Goal: Task Accomplishment & Management: Manage account settings

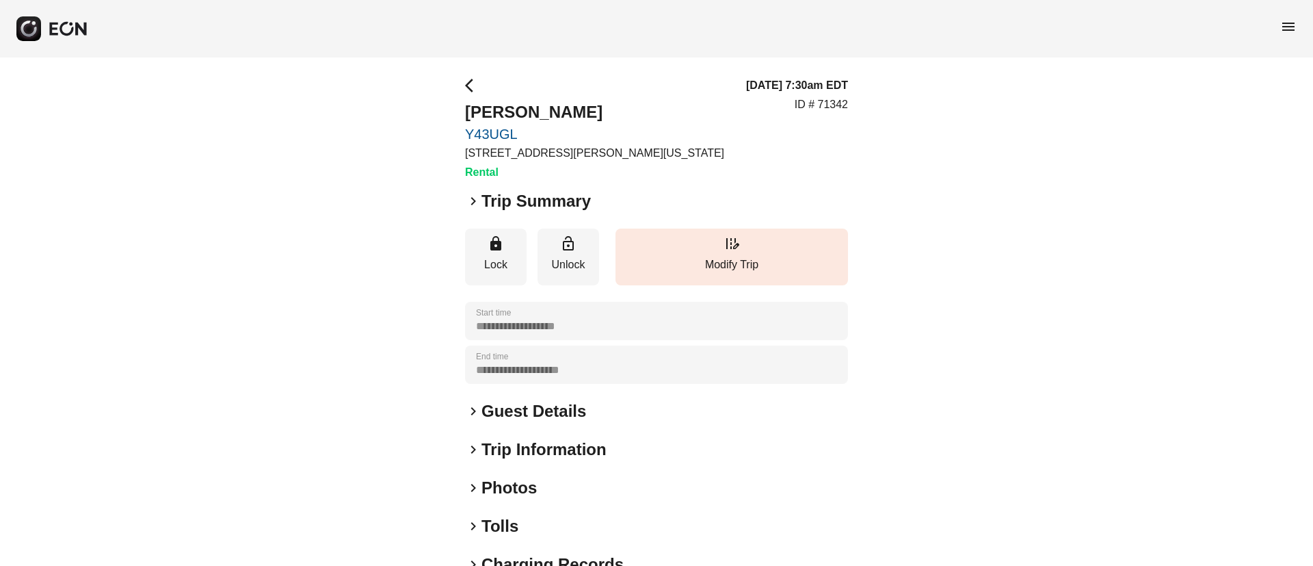
click at [585, 484] on div "keyboard_arrow_right Photos" at bounding box center [656, 488] width 383 height 22
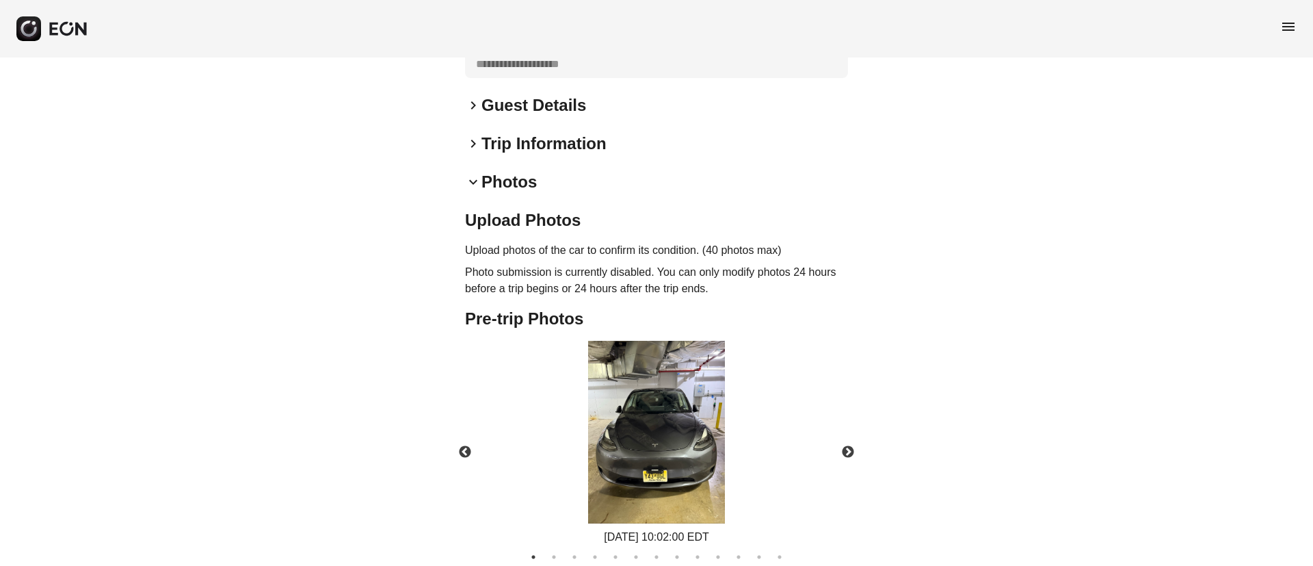
scroll to position [308, 0]
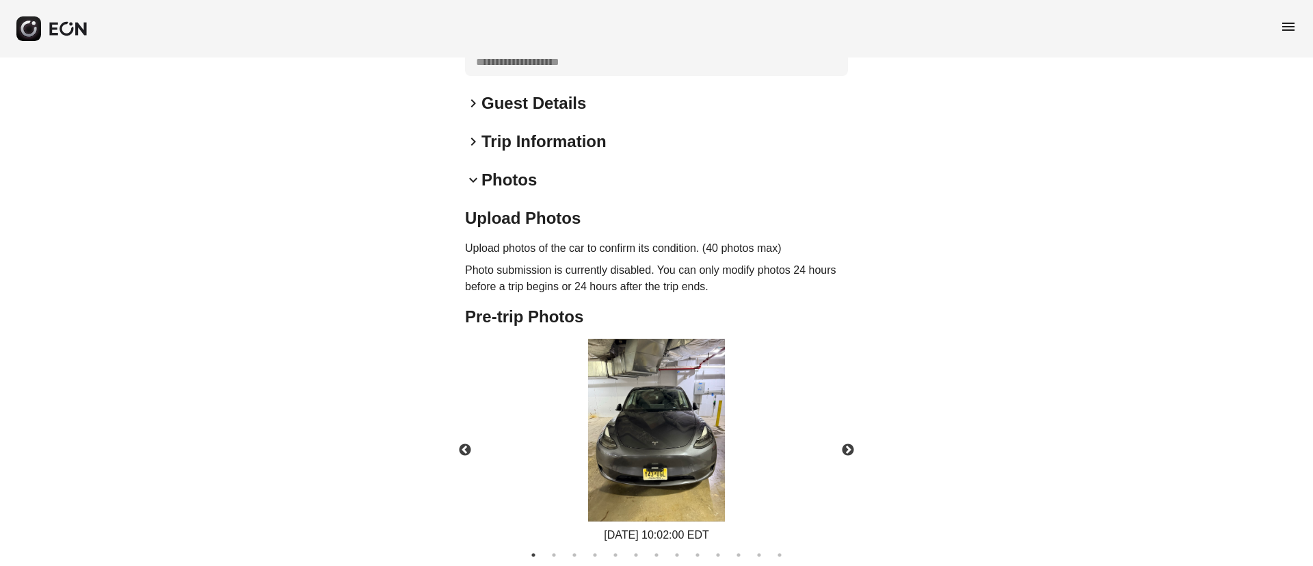
click at [690, 461] on img at bounding box center [656, 430] width 137 height 183
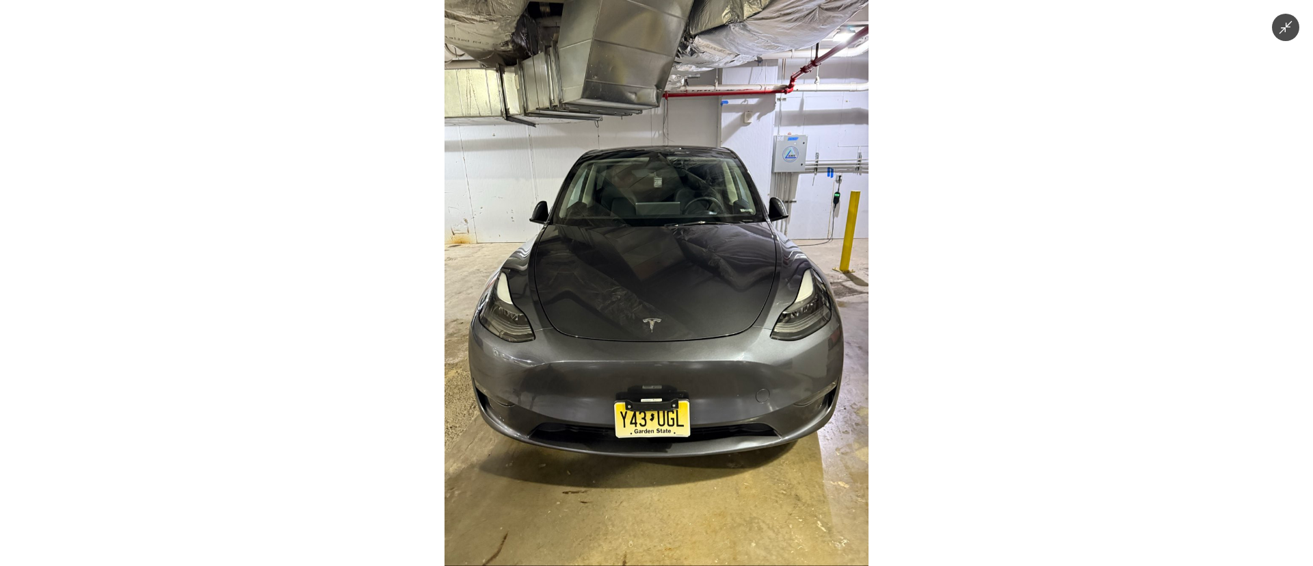
click at [689, 461] on img at bounding box center [657, 283] width 424 height 566
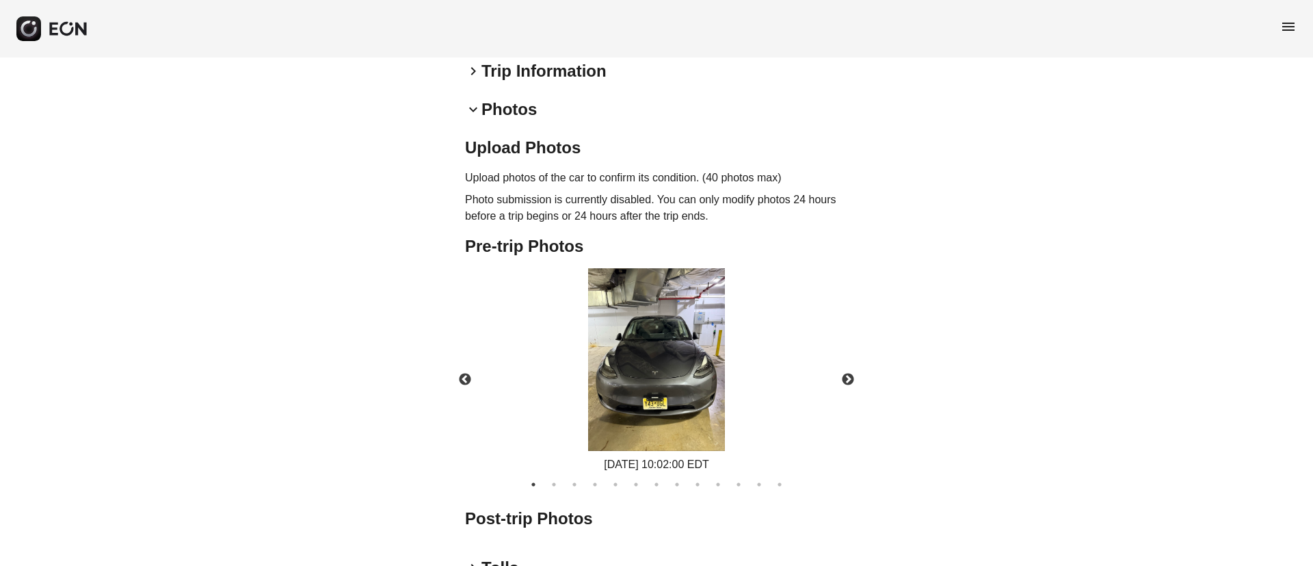
scroll to position [410, 0]
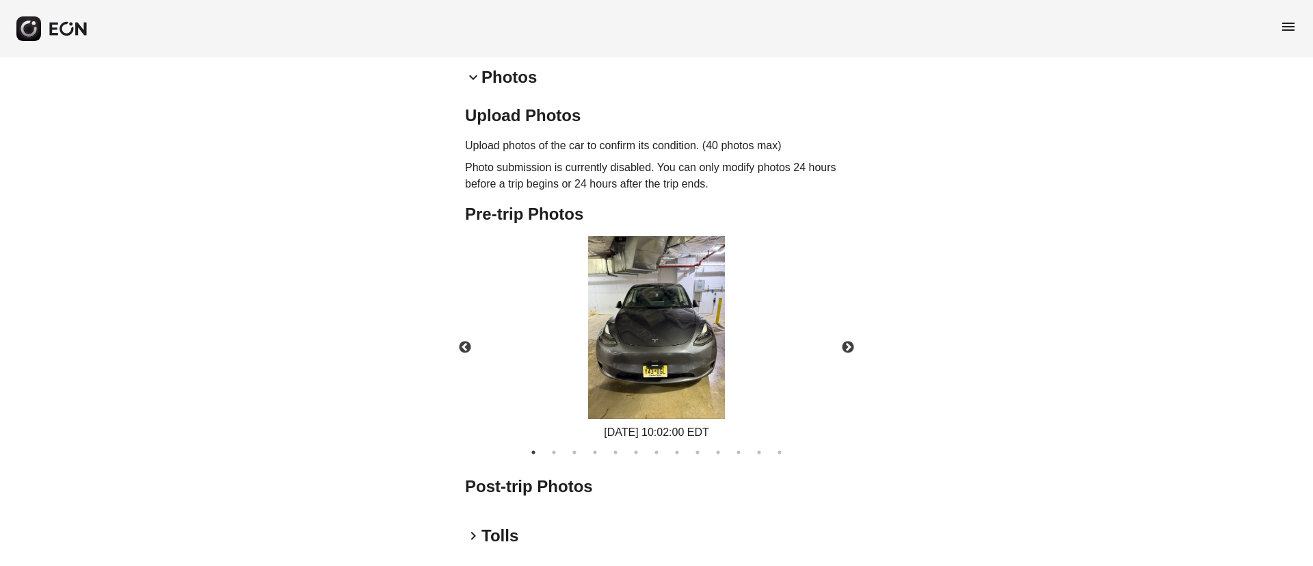
click at [635, 362] on img at bounding box center [656, 327] width 137 height 183
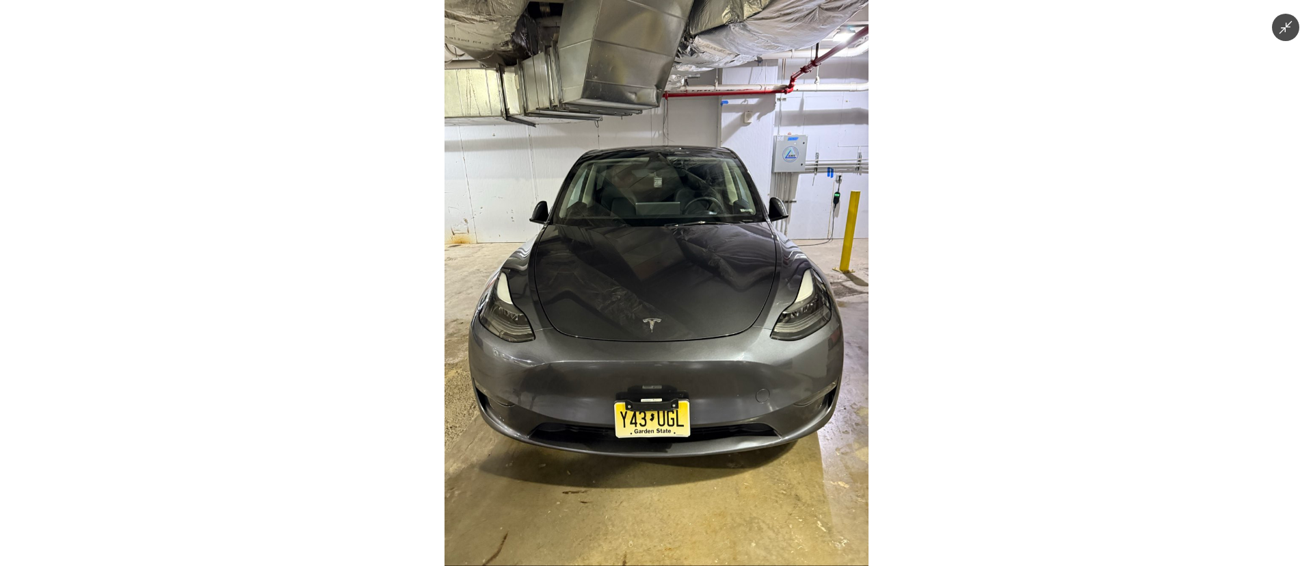
click at [635, 362] on img at bounding box center [657, 283] width 424 height 566
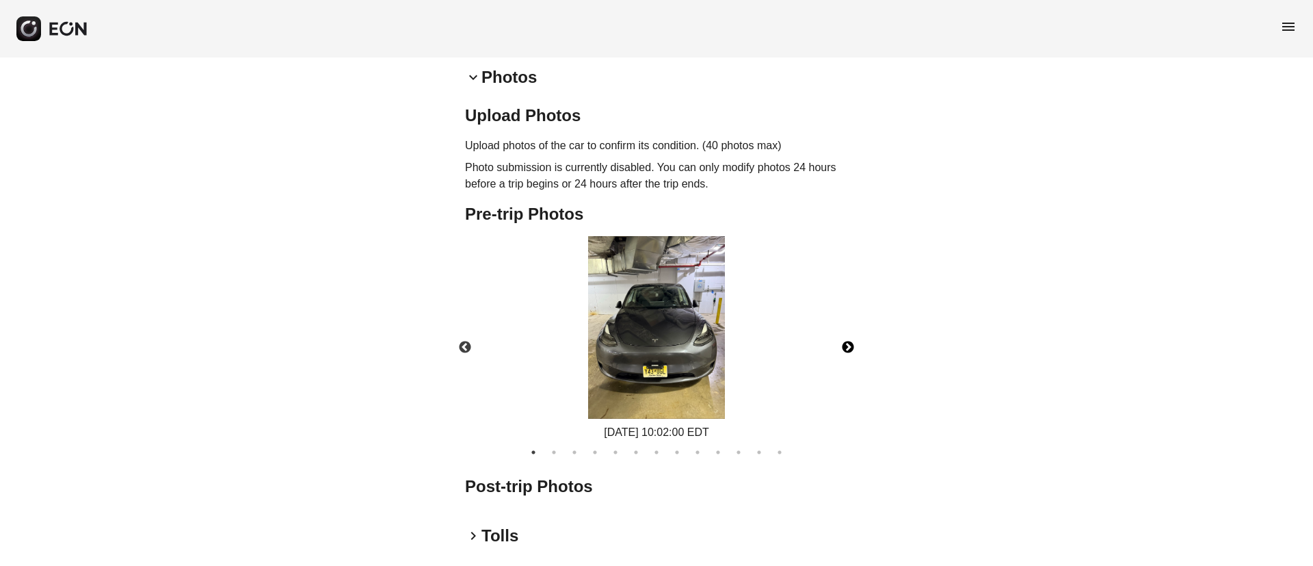
click at [842, 345] on button "Next" at bounding box center [848, 348] width 48 height 48
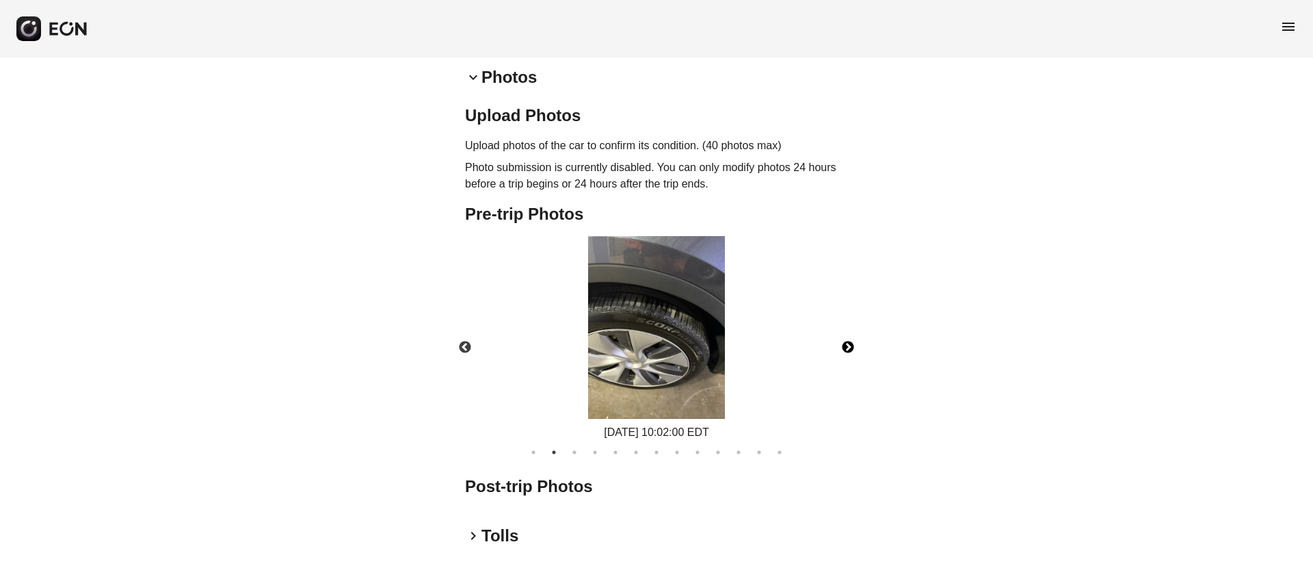
click at [842, 345] on button "Next" at bounding box center [848, 348] width 48 height 48
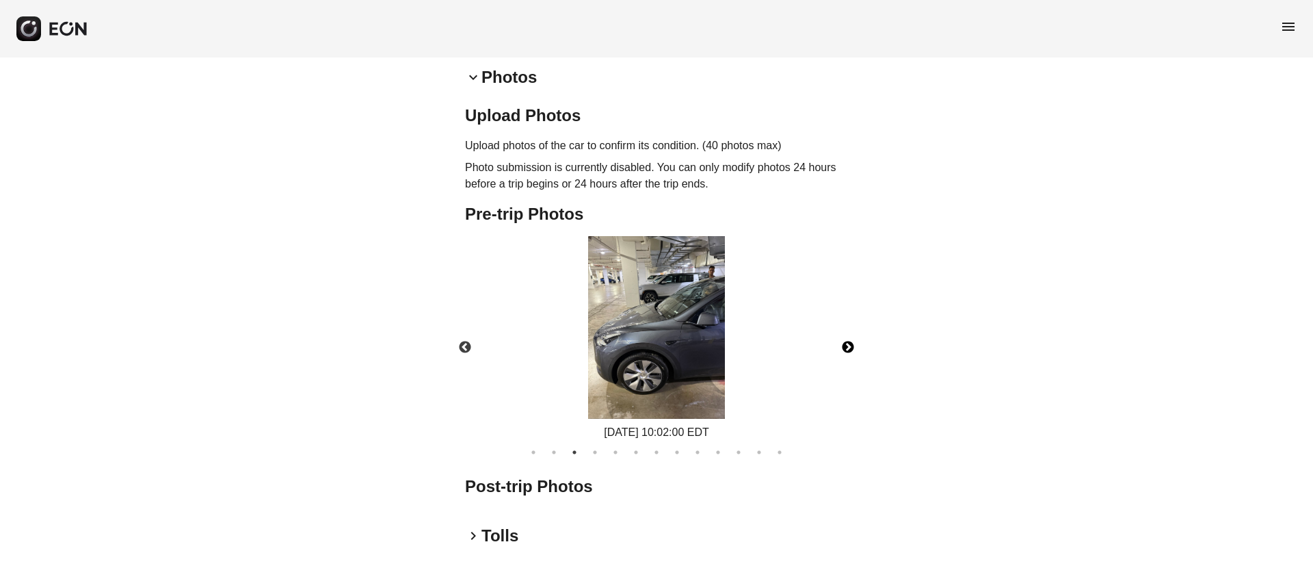
click at [842, 345] on button "Next" at bounding box center [848, 348] width 48 height 48
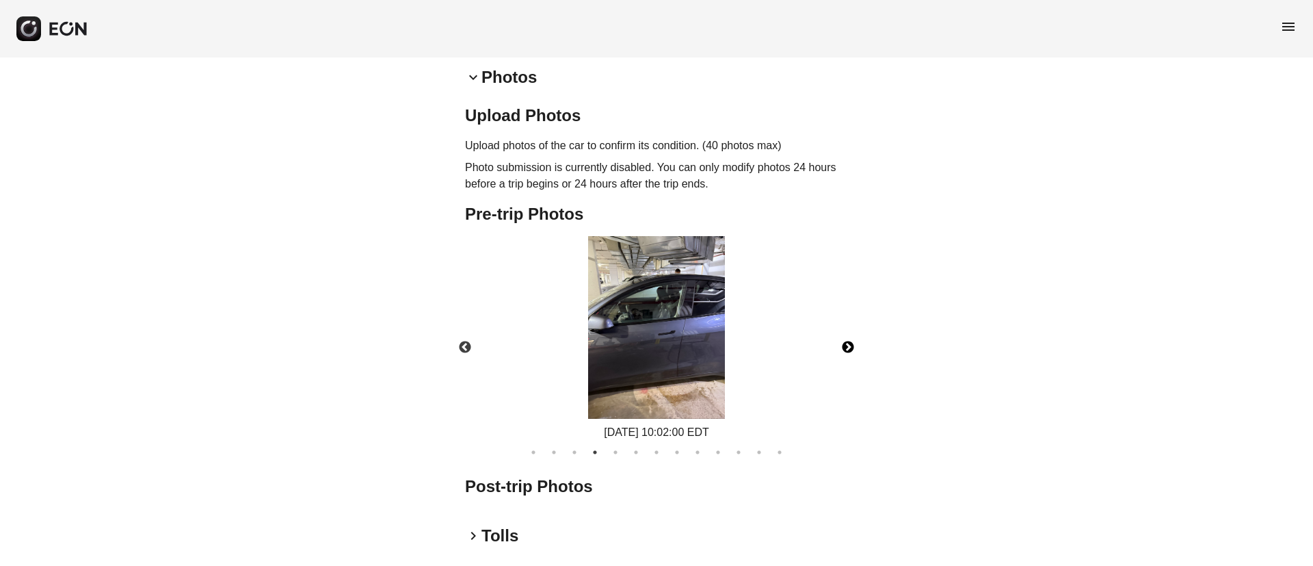
click at [842, 345] on button "Next" at bounding box center [848, 348] width 48 height 48
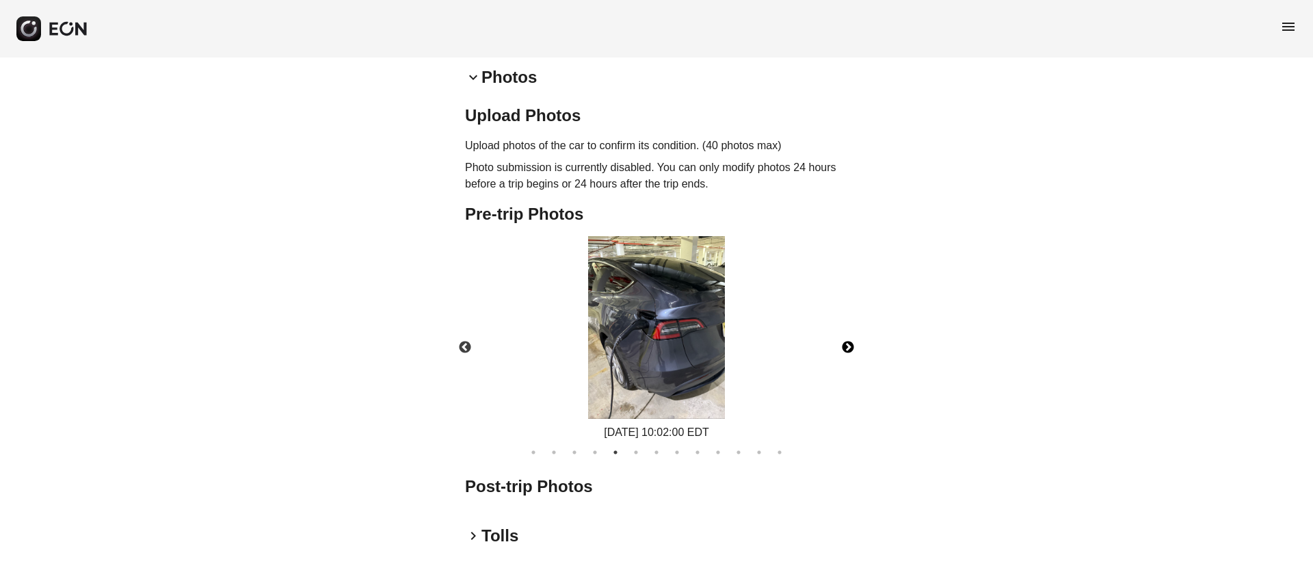
click at [842, 345] on button "Next" at bounding box center [848, 348] width 48 height 48
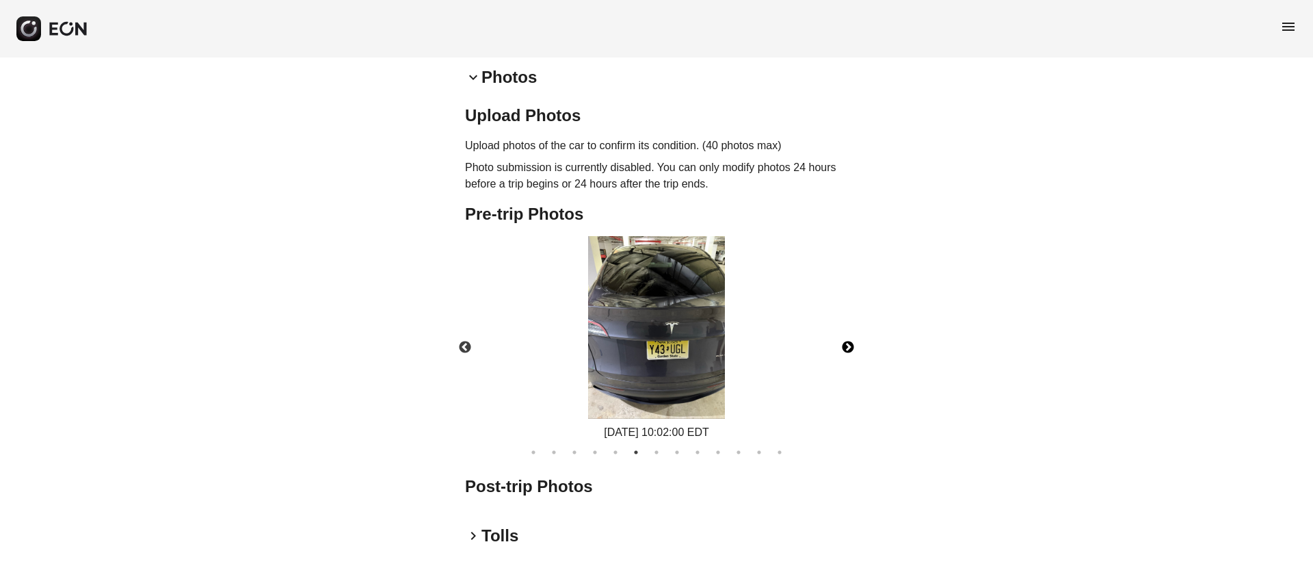
click at [842, 345] on button "Next" at bounding box center [848, 348] width 48 height 48
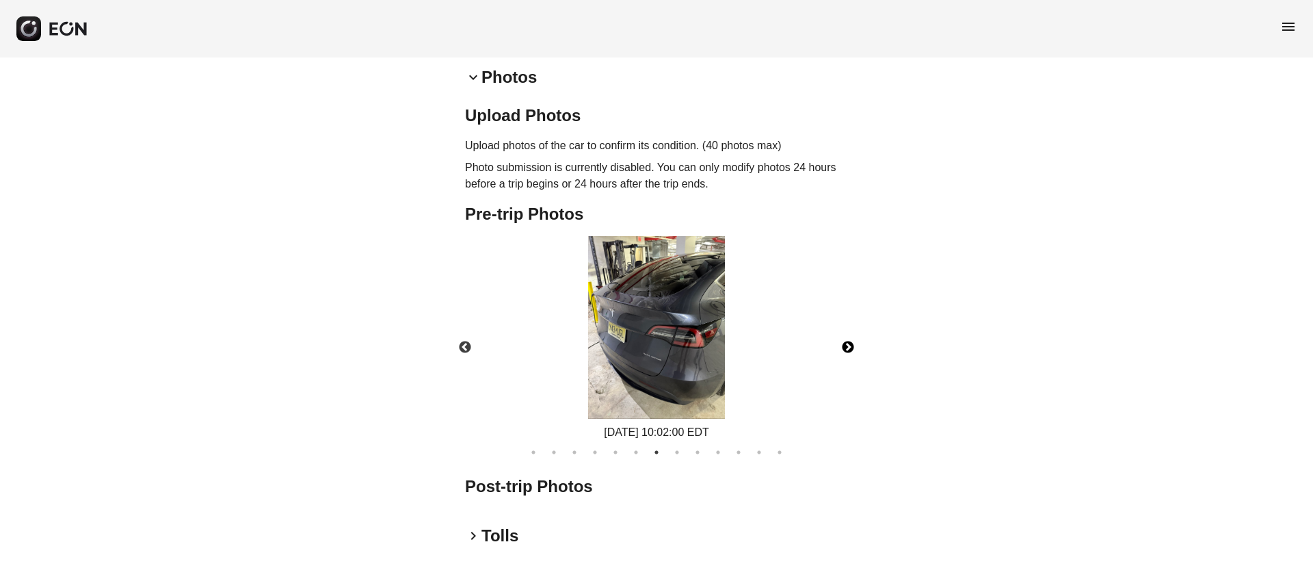
click at [681, 353] on img at bounding box center [656, 327] width 137 height 183
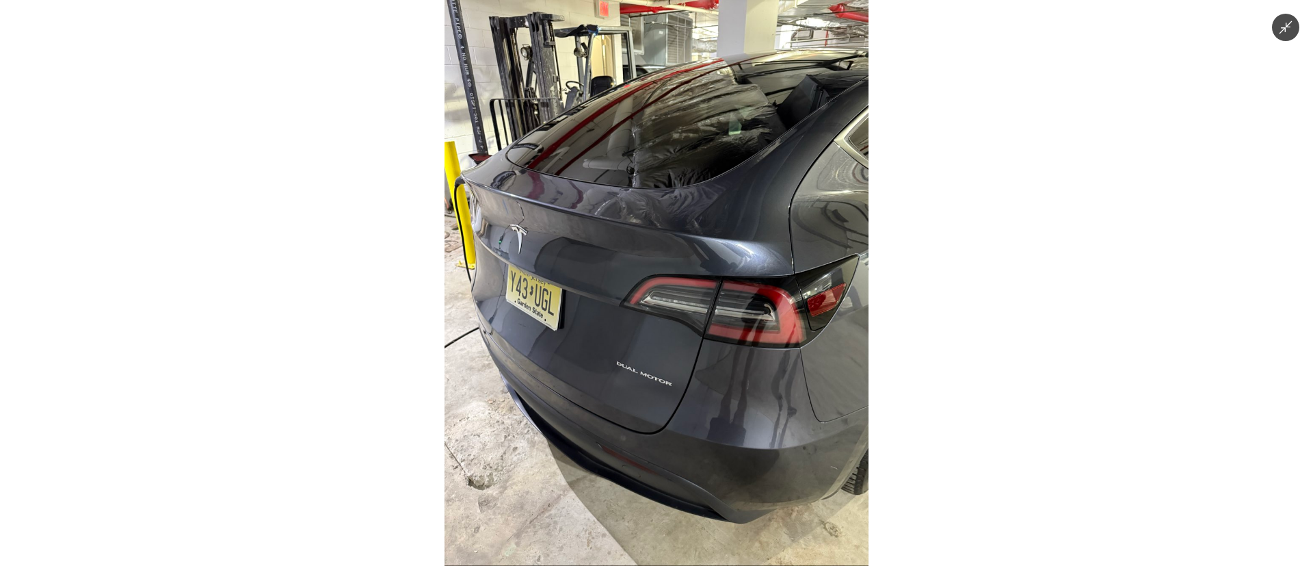
click at [681, 353] on img at bounding box center [657, 283] width 424 height 566
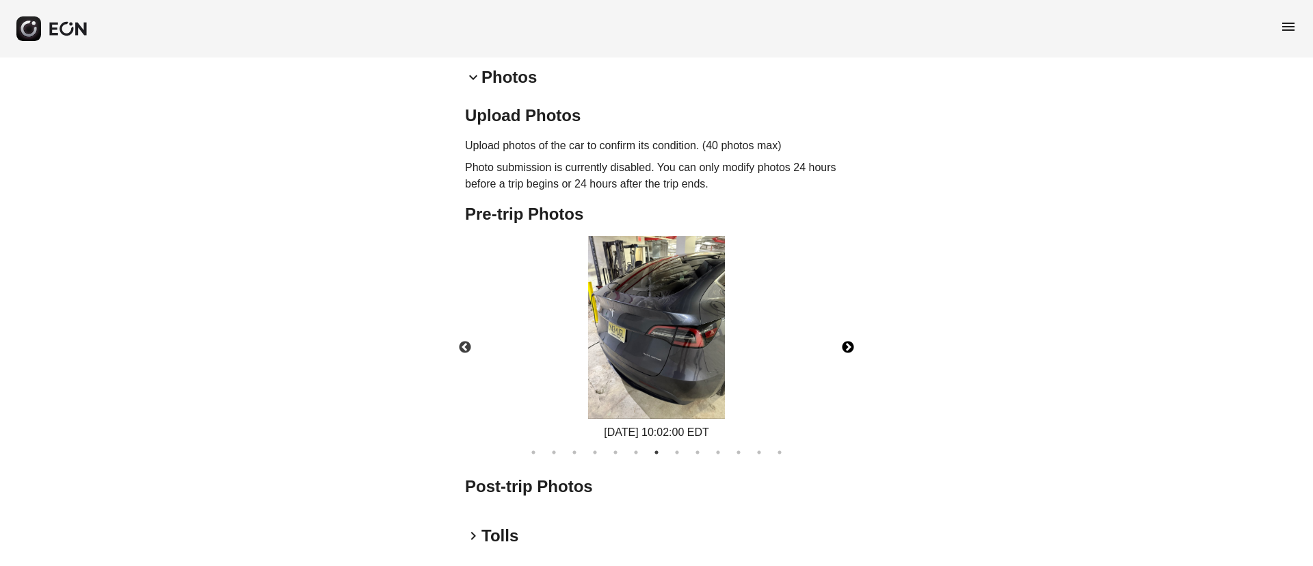
click at [849, 347] on button "Next" at bounding box center [848, 348] width 48 height 48
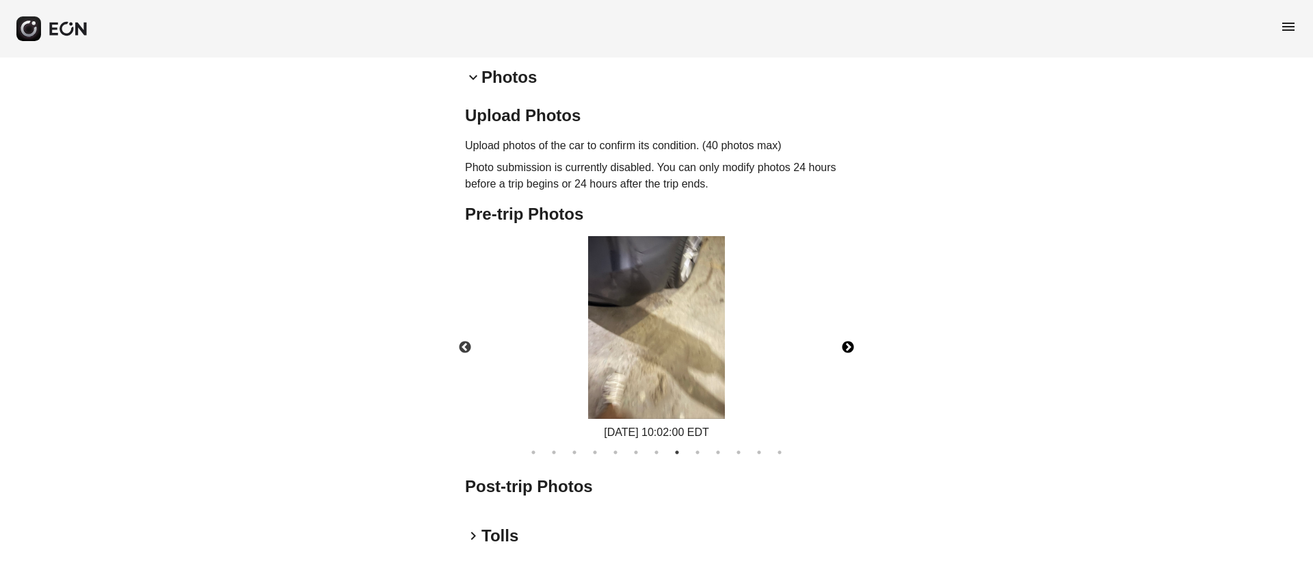
click at [849, 347] on button "Next" at bounding box center [848, 348] width 48 height 48
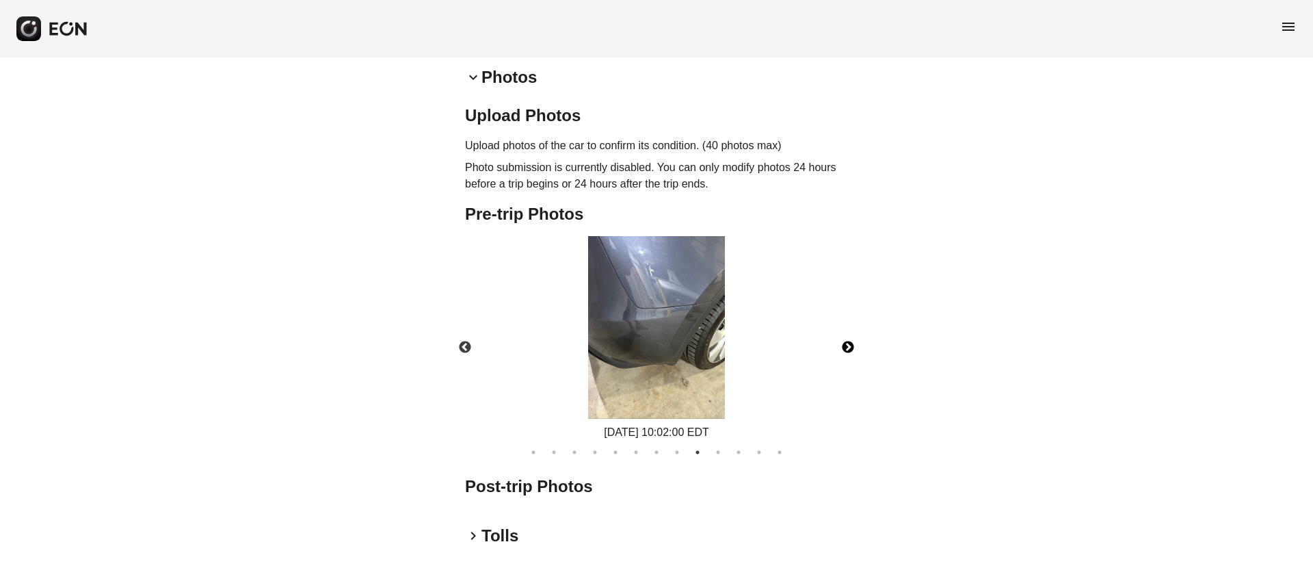
click at [849, 347] on button "Next" at bounding box center [848, 348] width 48 height 48
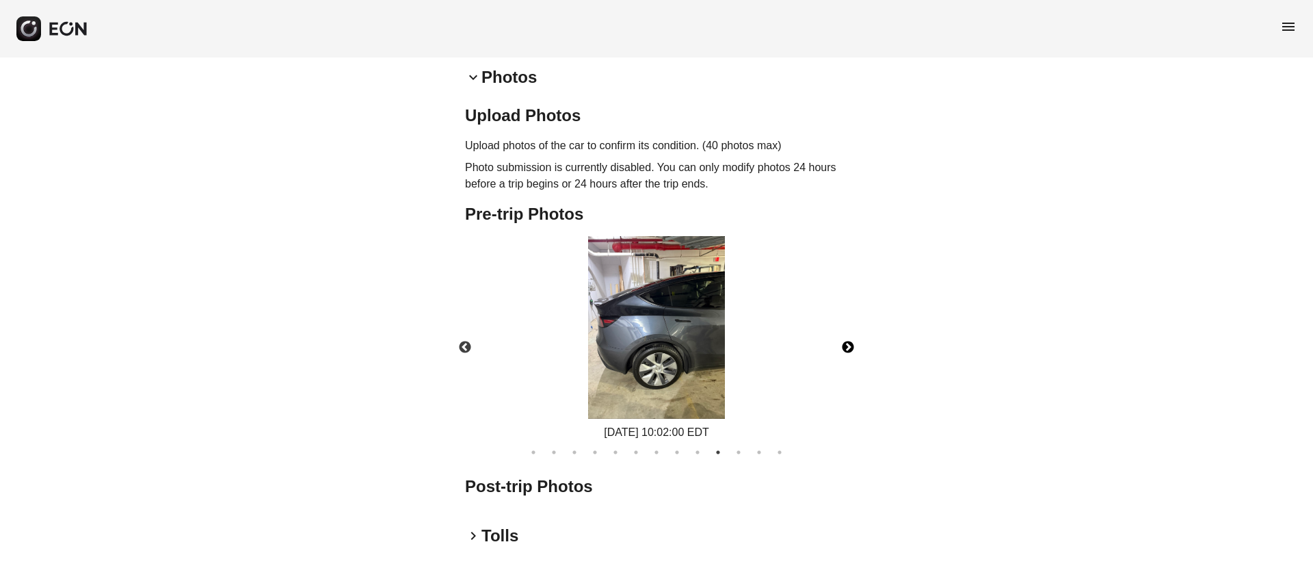
click at [711, 373] on img at bounding box center [656, 327] width 137 height 183
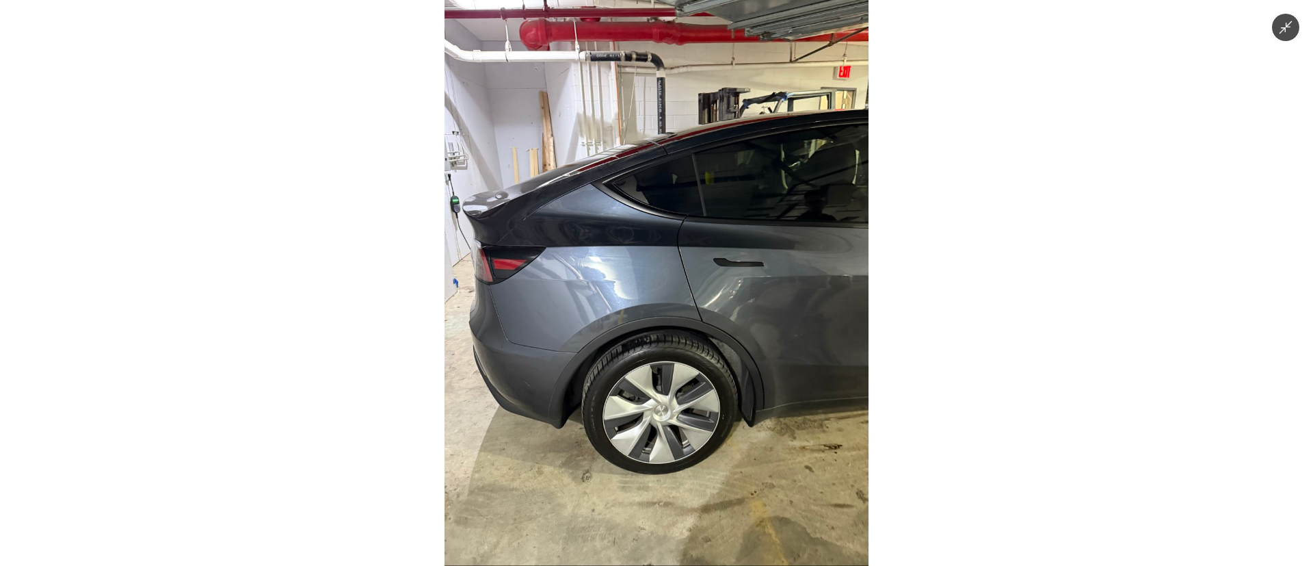
click at [711, 373] on img at bounding box center [657, 283] width 424 height 566
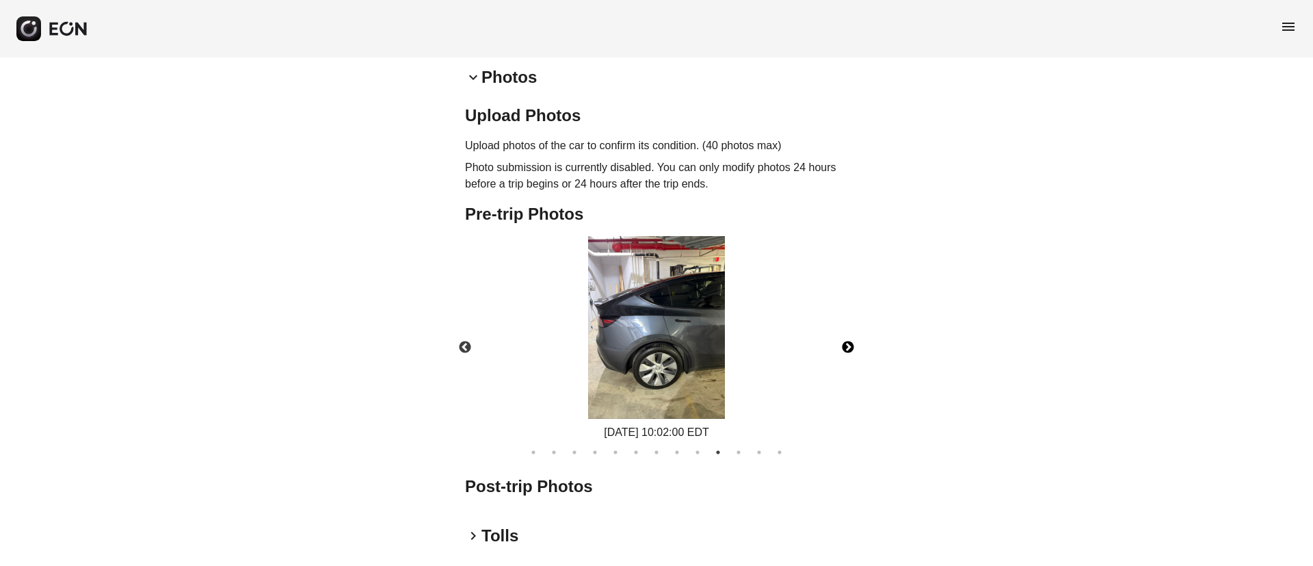
click at [850, 344] on button "Next" at bounding box center [848, 348] width 48 height 48
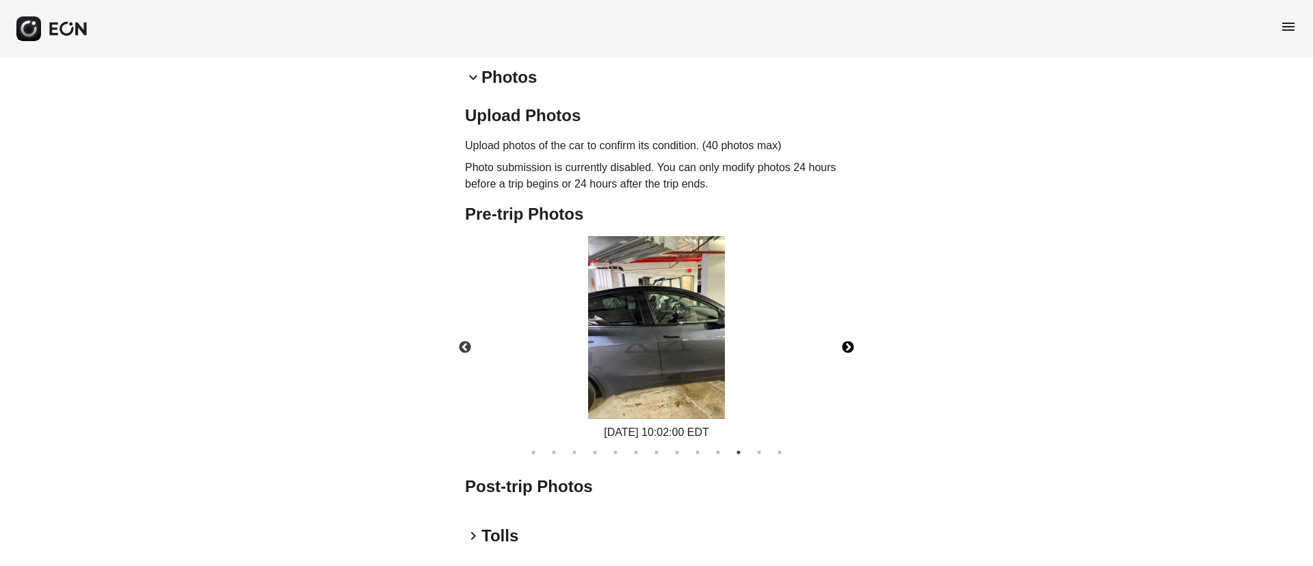
click at [850, 344] on button "Next" at bounding box center [848, 348] width 48 height 48
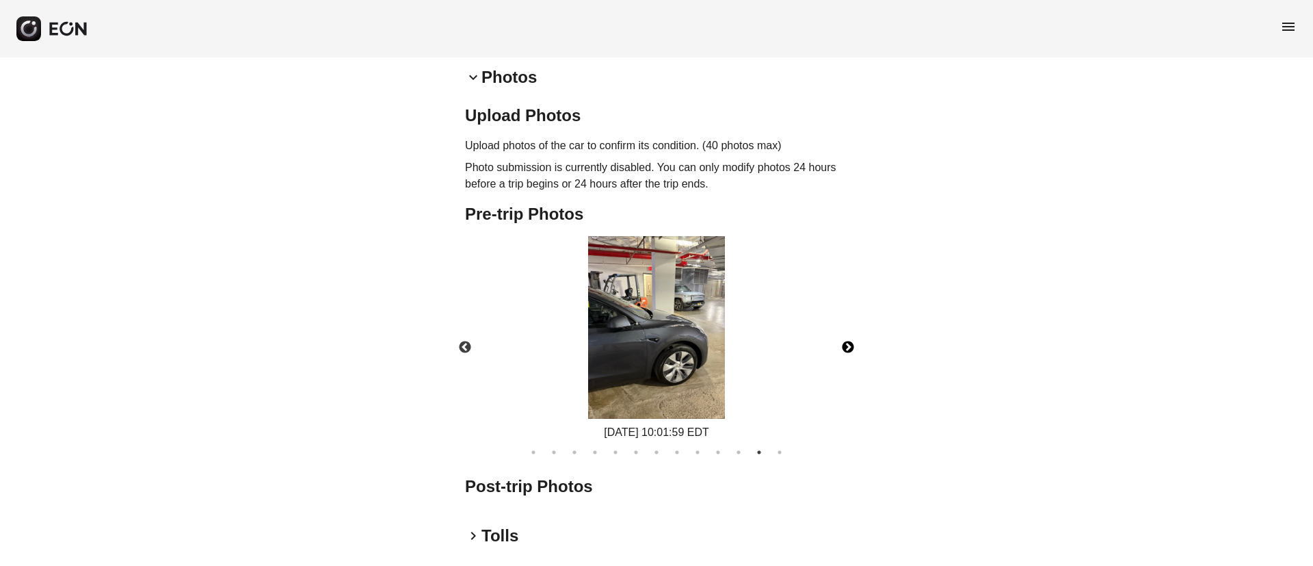
click at [850, 344] on button "Next" at bounding box center [848, 348] width 48 height 48
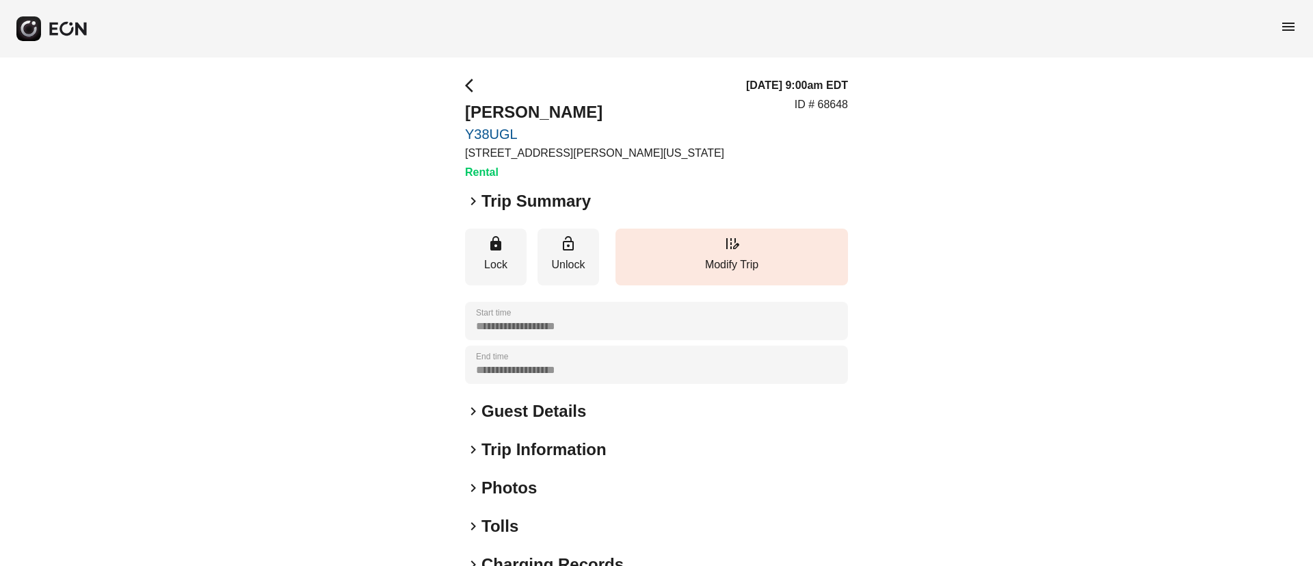
click at [547, 493] on div "keyboard_arrow_right Photos" at bounding box center [656, 488] width 383 height 22
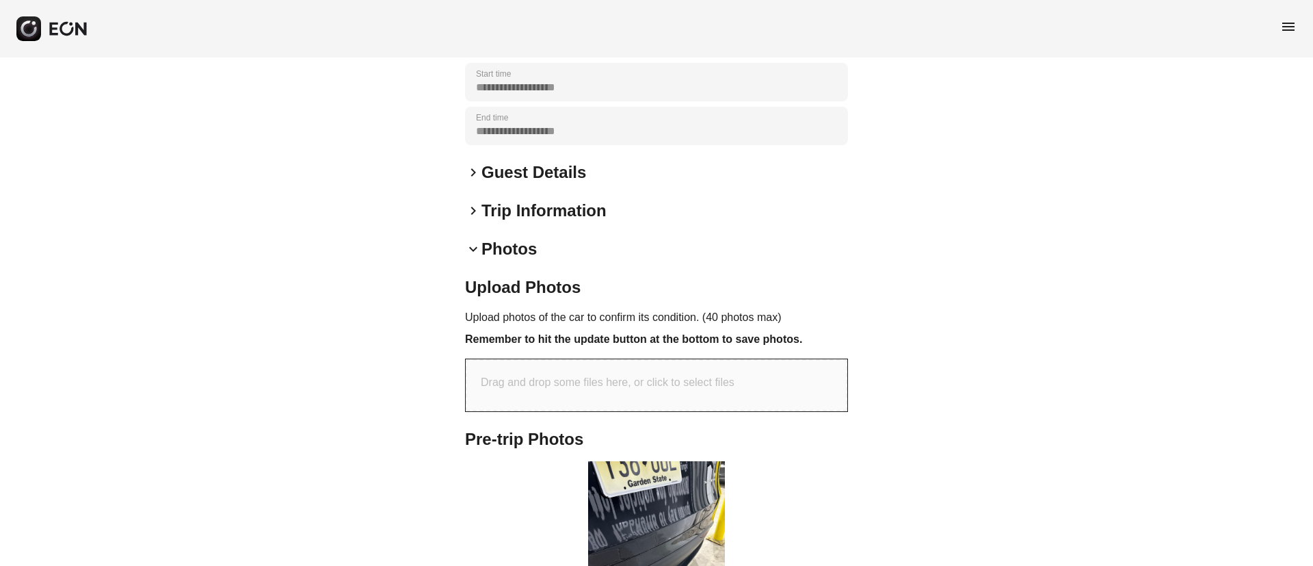
scroll to position [308, 0]
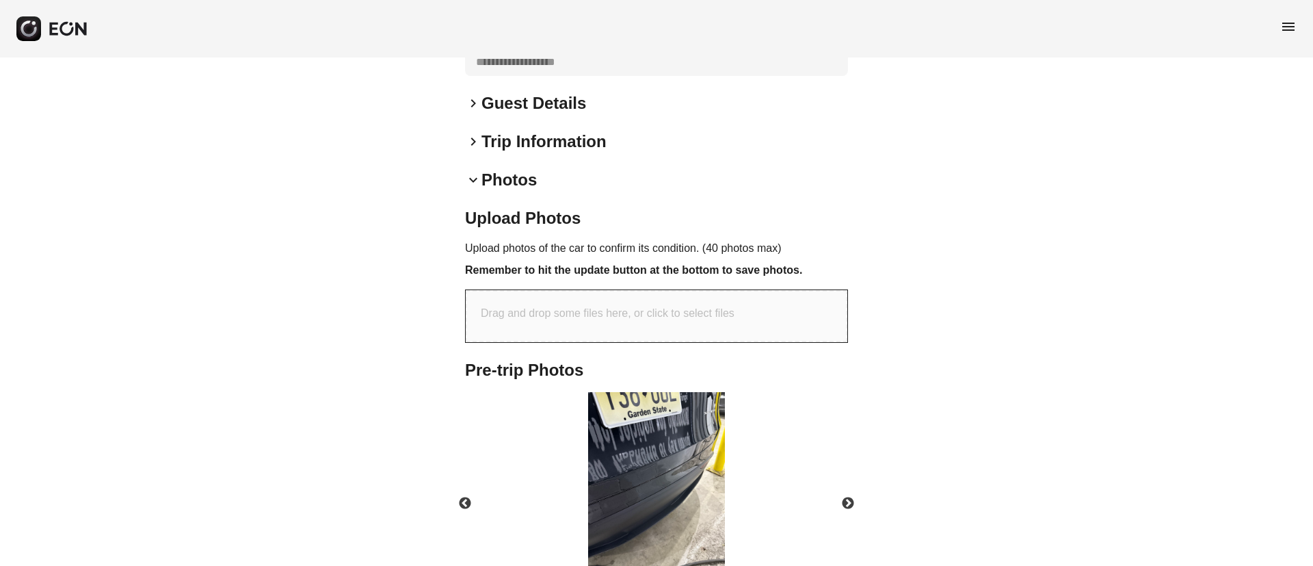
click at [700, 450] on img at bounding box center [656, 483] width 137 height 183
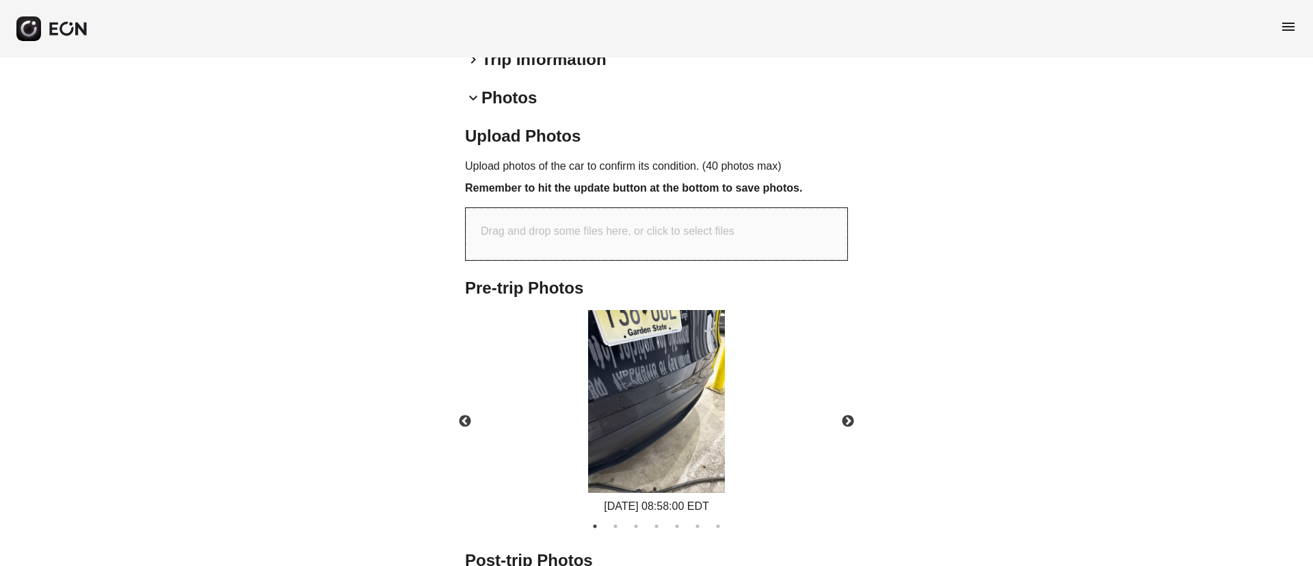
scroll to position [513, 0]
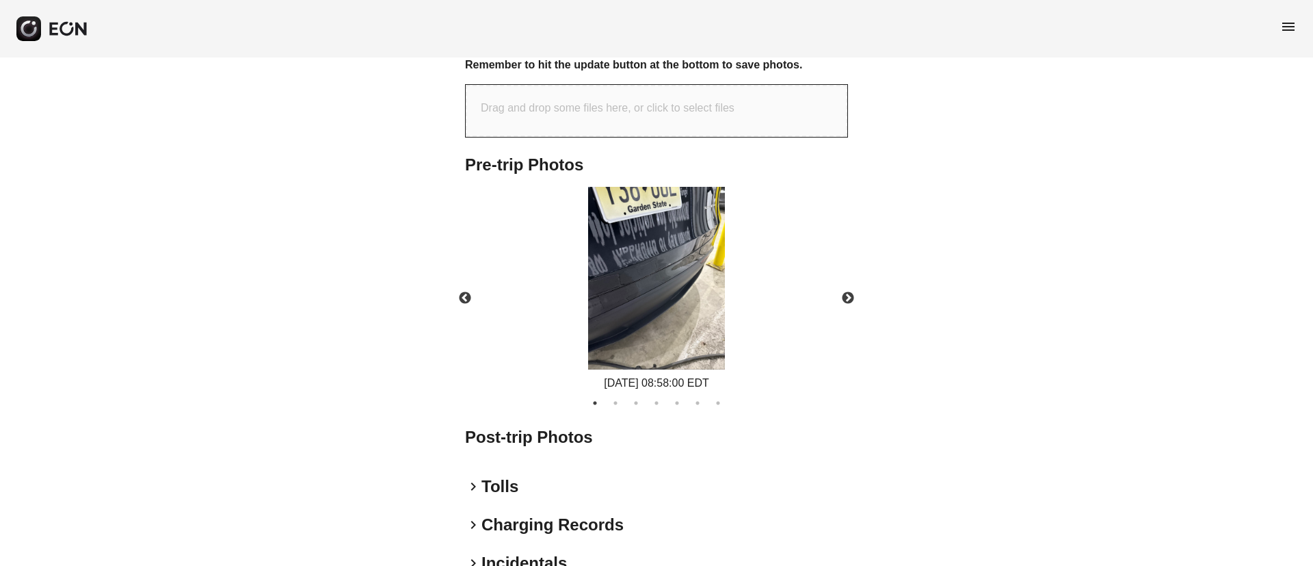
click at [667, 315] on img at bounding box center [656, 278] width 137 height 183
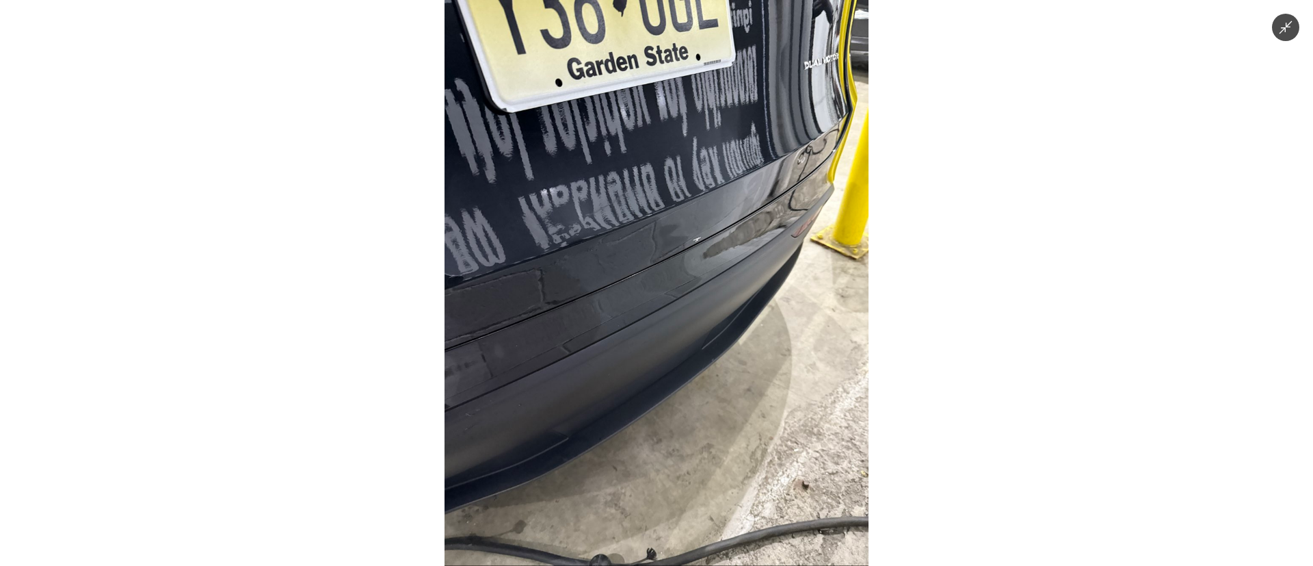
click at [667, 315] on img at bounding box center [657, 283] width 424 height 566
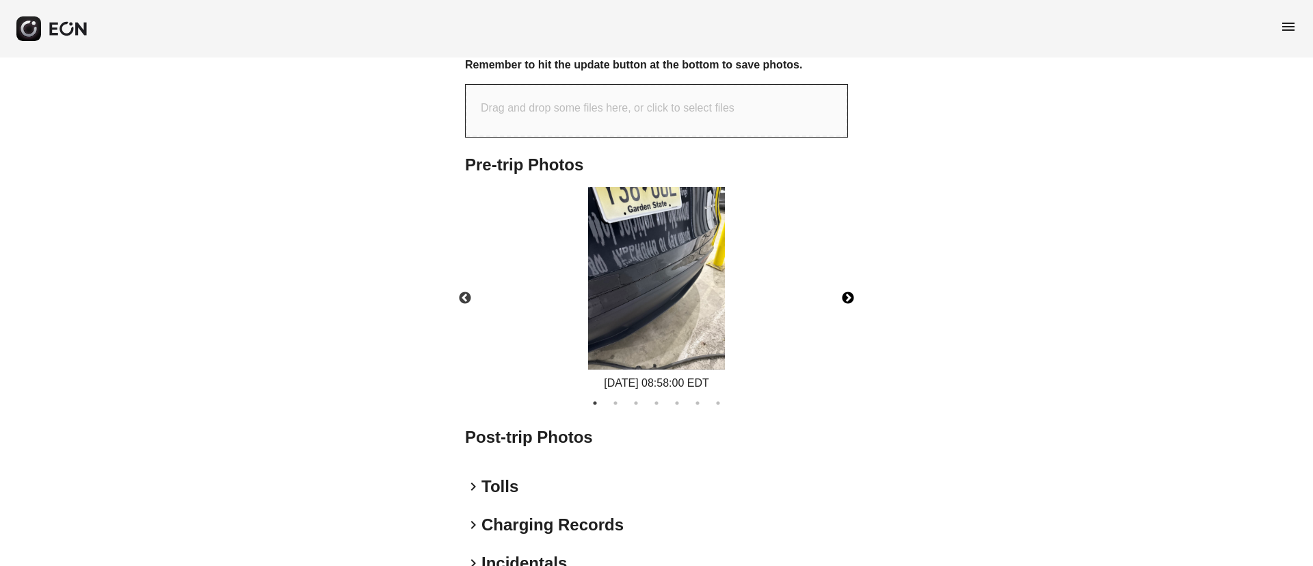
click at [836, 295] on button "Next" at bounding box center [848, 298] width 48 height 48
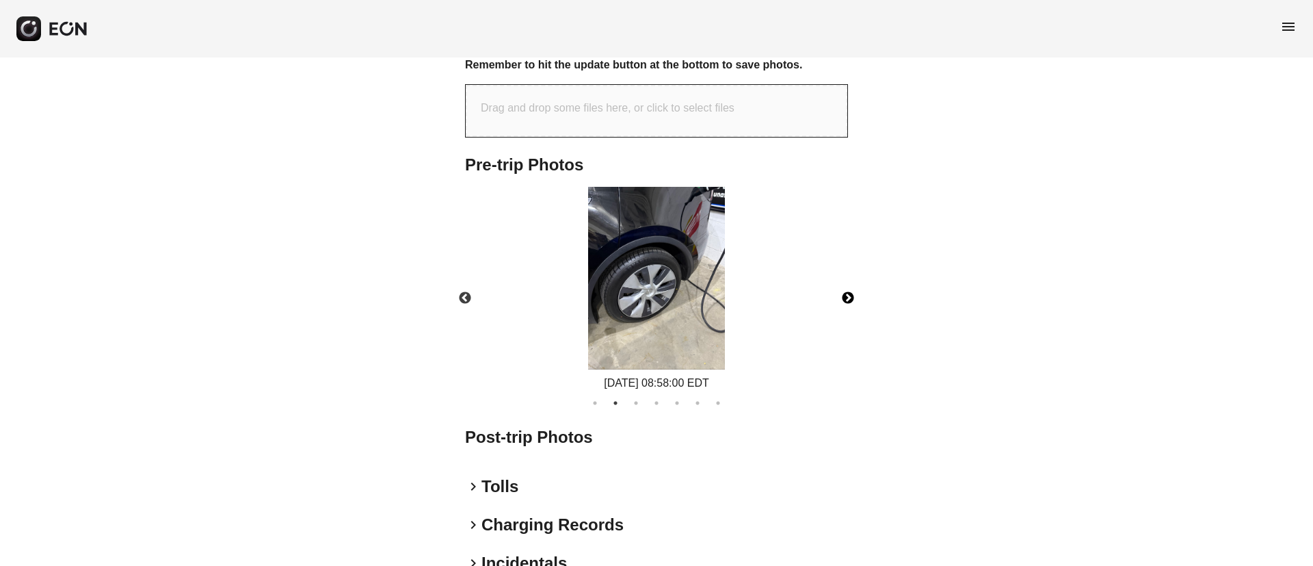
click at [703, 298] on img at bounding box center [656, 278] width 137 height 183
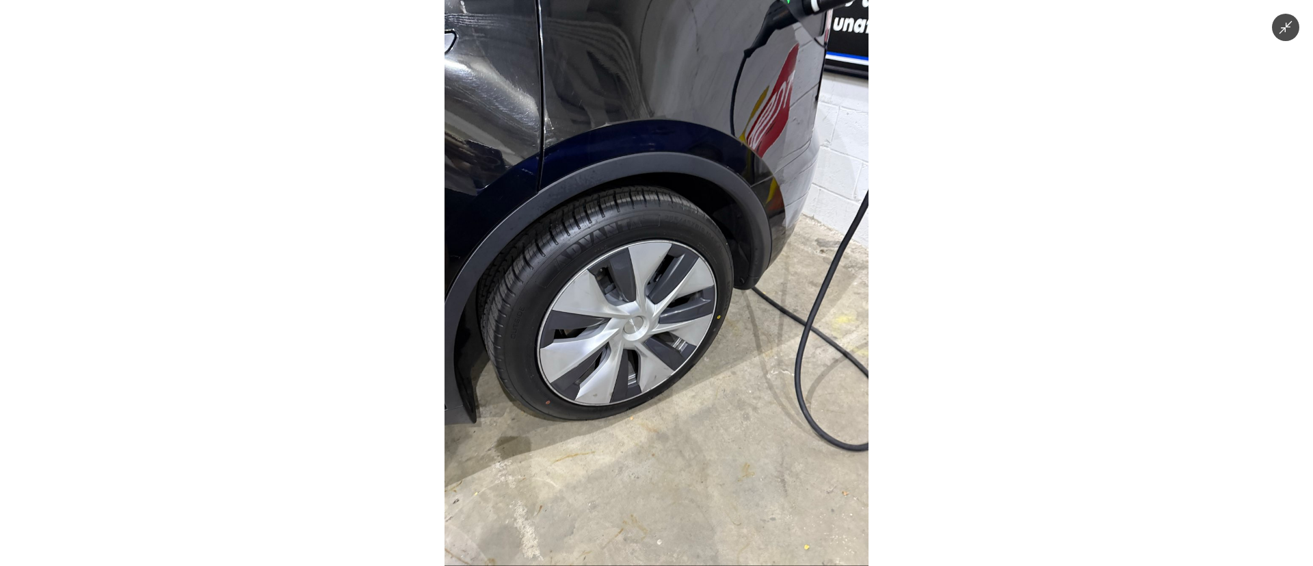
click at [703, 298] on img at bounding box center [657, 283] width 424 height 566
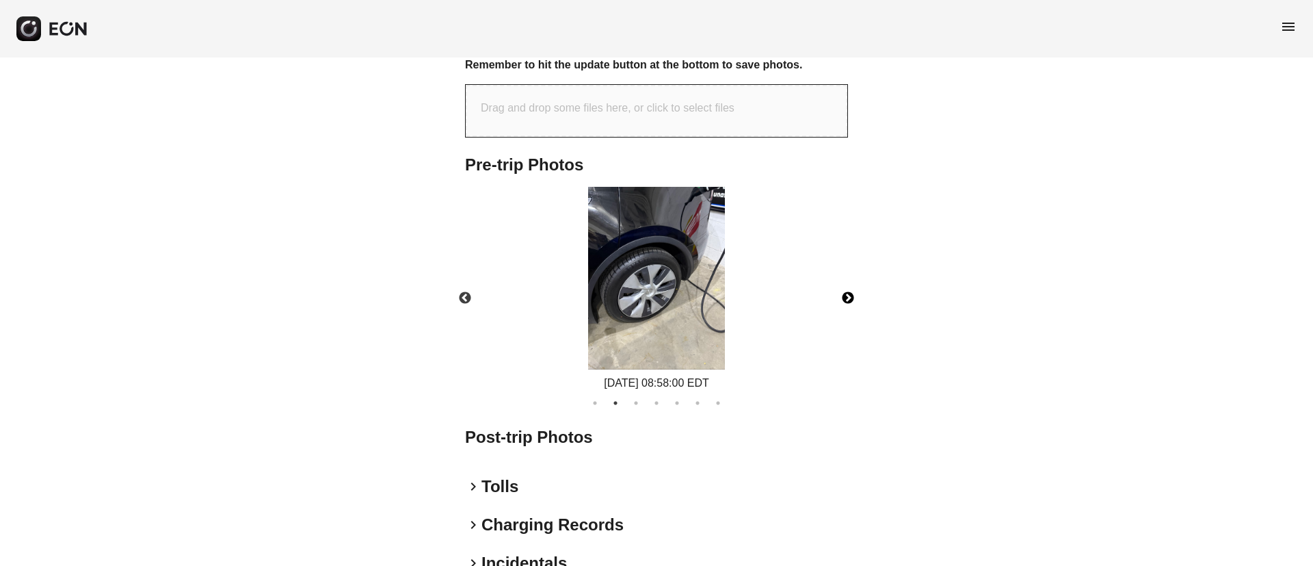
click at [852, 300] on button "Next" at bounding box center [848, 298] width 48 height 48
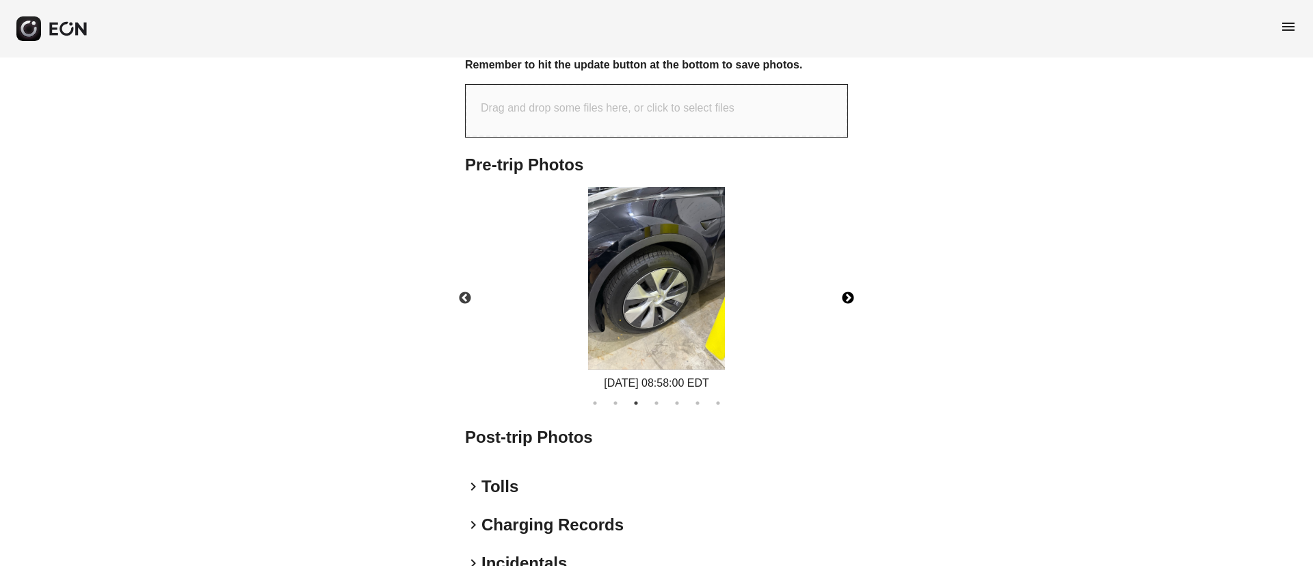
click at [852, 300] on button "Next" at bounding box center [848, 298] width 48 height 48
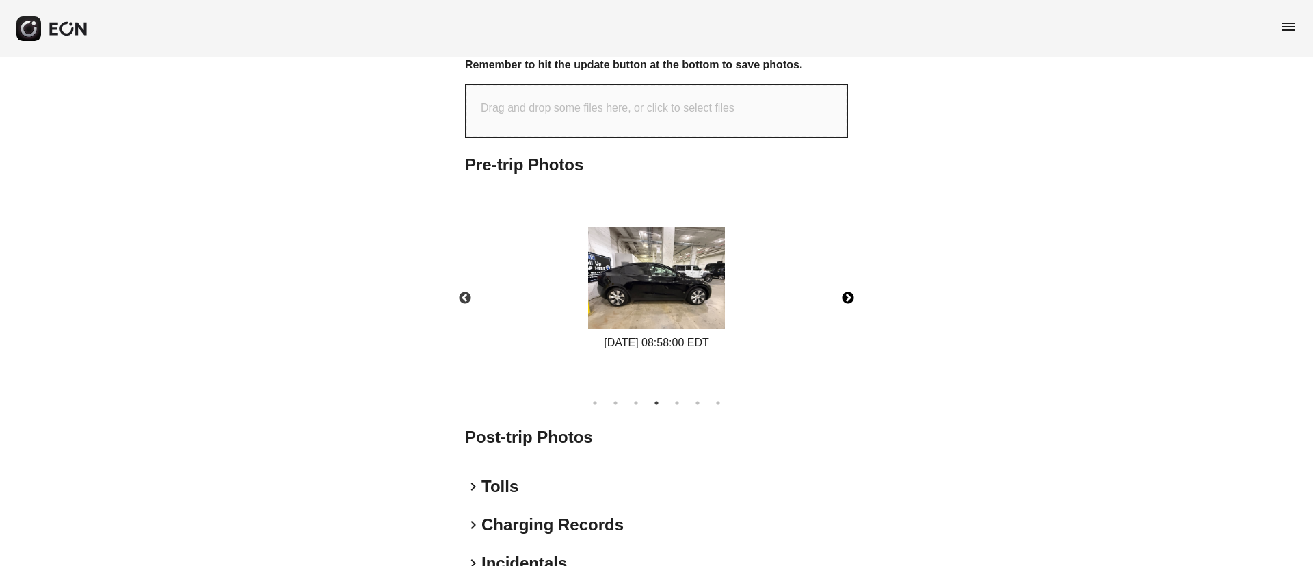
click at [852, 300] on button "Next" at bounding box center [848, 298] width 48 height 48
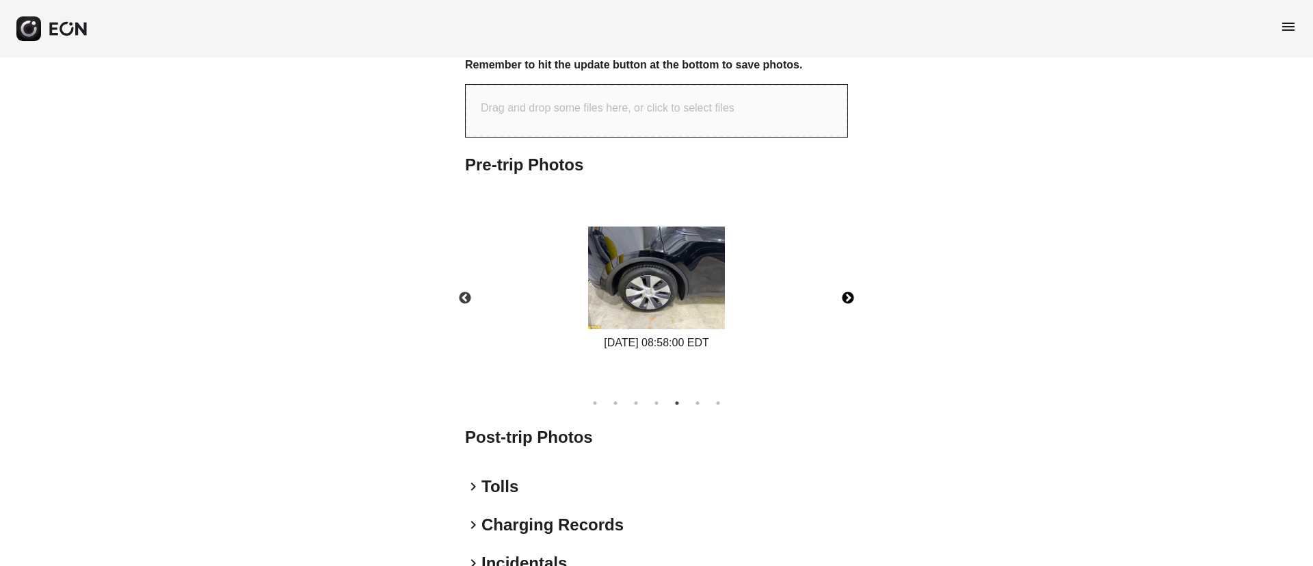
click at [852, 300] on button "Next" at bounding box center [848, 298] width 48 height 48
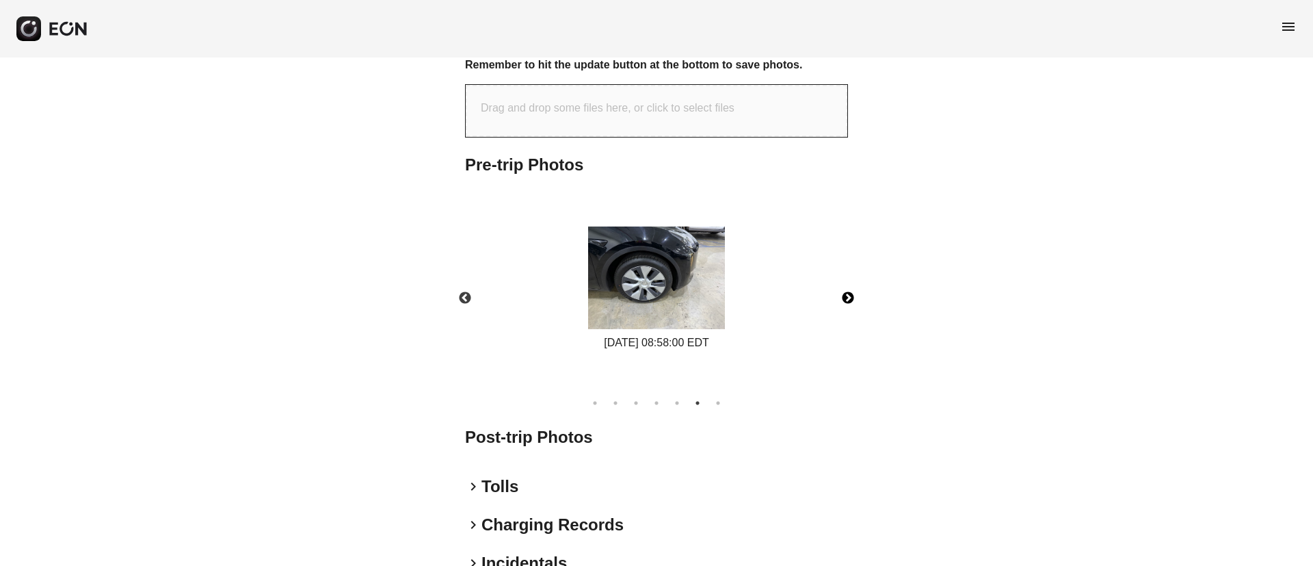
click at [852, 300] on button "Next" at bounding box center [848, 298] width 48 height 48
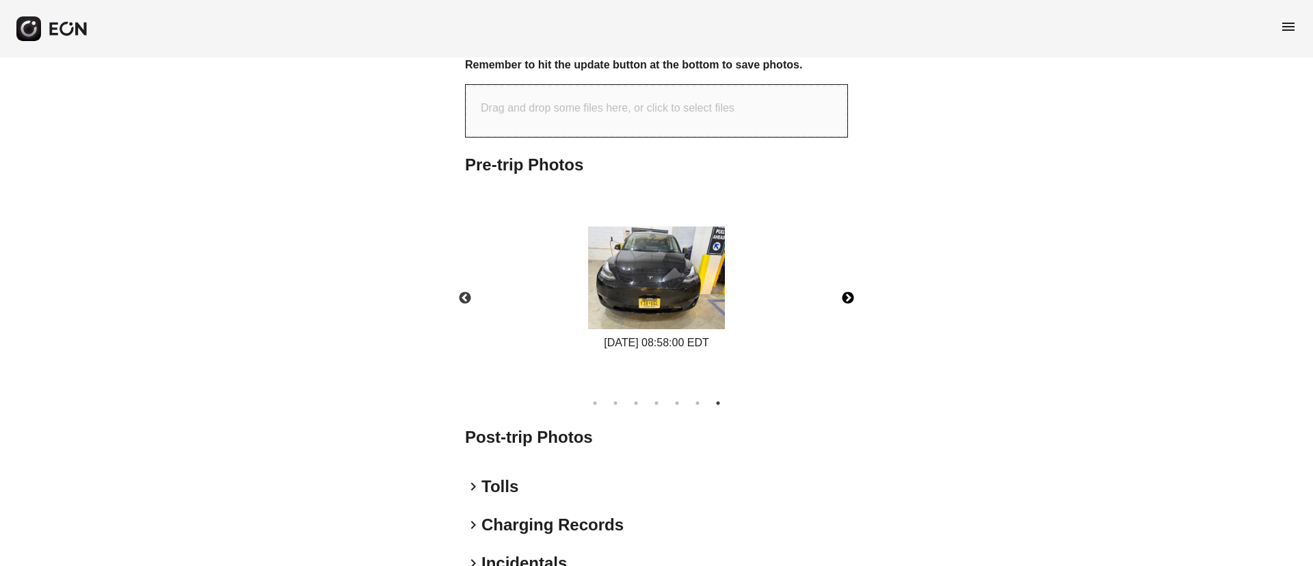
click at [678, 326] on img at bounding box center [656, 277] width 137 height 103
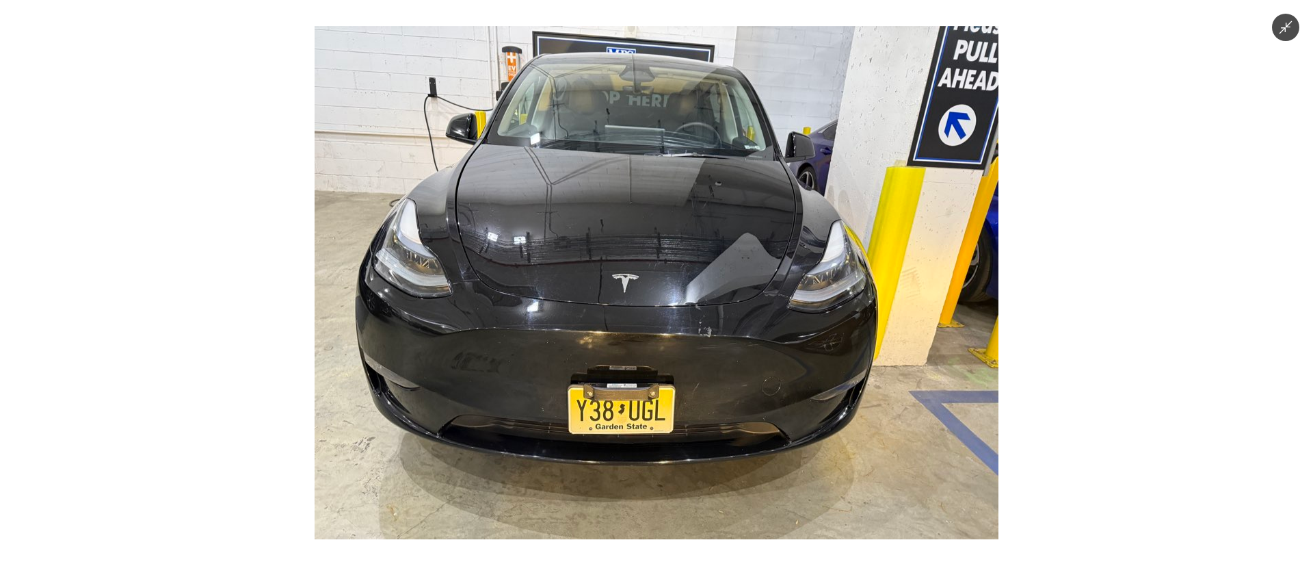
click at [678, 326] on img at bounding box center [657, 282] width 684 height 513
